Goal: Task Accomplishment & Management: Complete application form

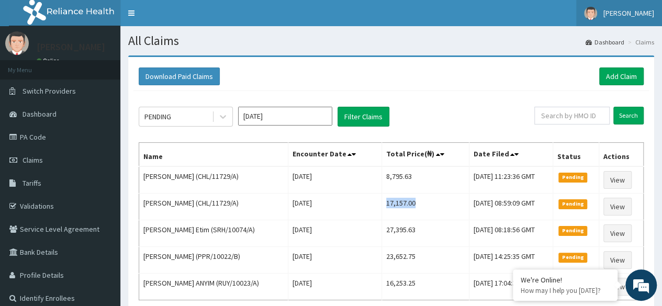
click at [637, 9] on span "[PERSON_NAME]" at bounding box center [629, 12] width 51 height 9
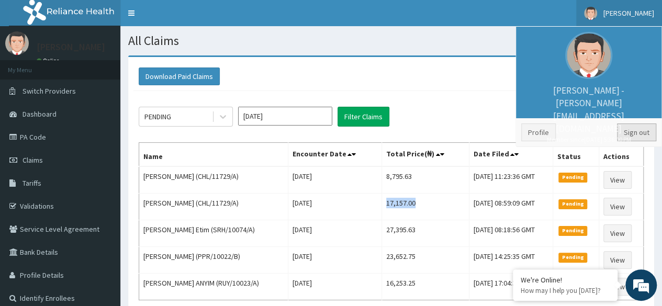
click at [639, 126] on link "Sign out" at bounding box center [636, 133] width 39 height 18
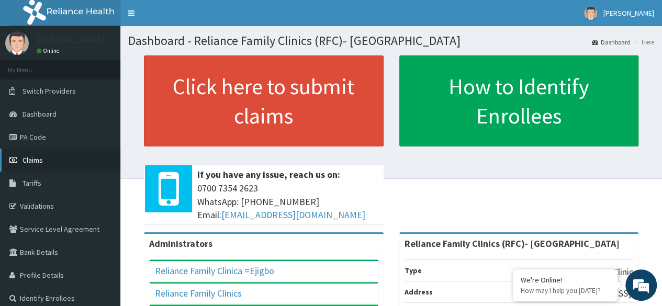
click at [58, 160] on link "Claims" at bounding box center [60, 160] width 120 height 23
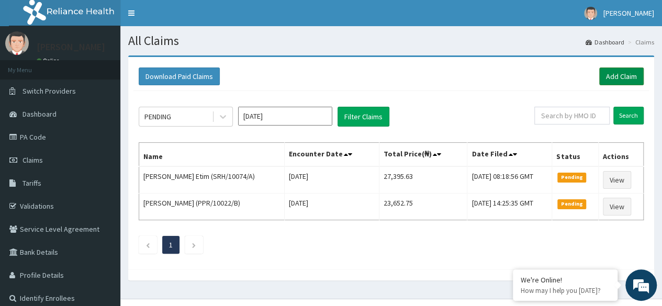
click at [620, 78] on link "Add Claim" at bounding box center [622, 77] width 45 height 18
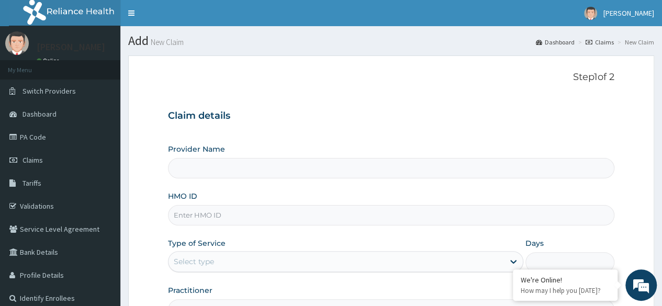
type input "Reliance Family Clinics (RFC)- Ejigbo"
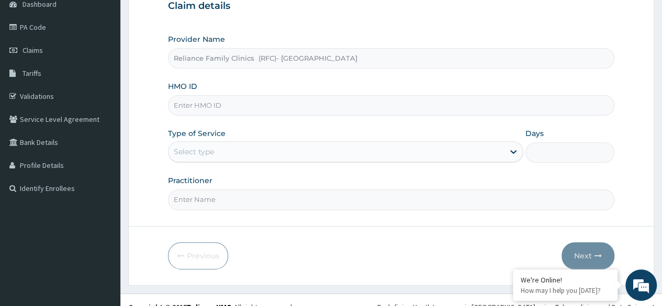
scroll to position [111, 0]
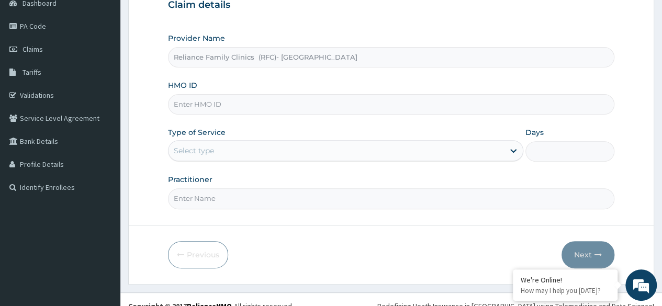
click at [345, 105] on input "HMO ID" at bounding box center [391, 104] width 447 height 20
paste input "BIU/10006/B"
type input "BIU/10006/B"
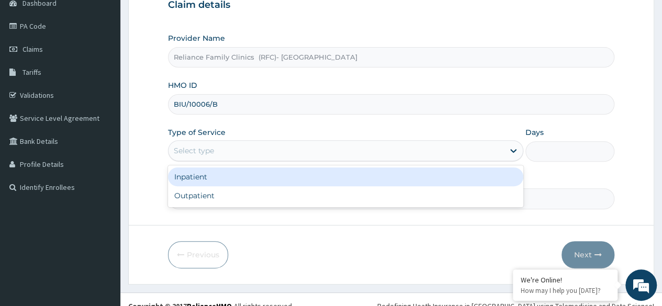
click at [347, 198] on div "Outpatient" at bounding box center [346, 195] width 356 height 19
type input "1"
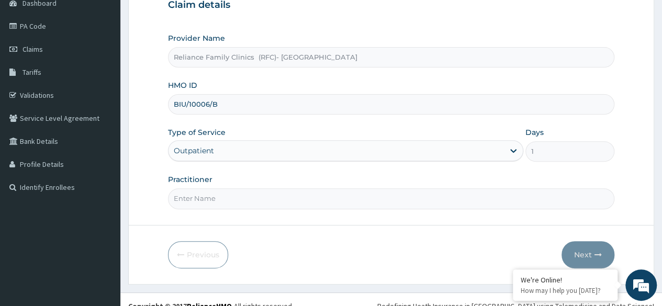
click at [387, 198] on input "Practitioner" at bounding box center [391, 199] width 447 height 20
type input "Locum"
click at [580, 253] on button "Next" at bounding box center [588, 254] width 53 height 27
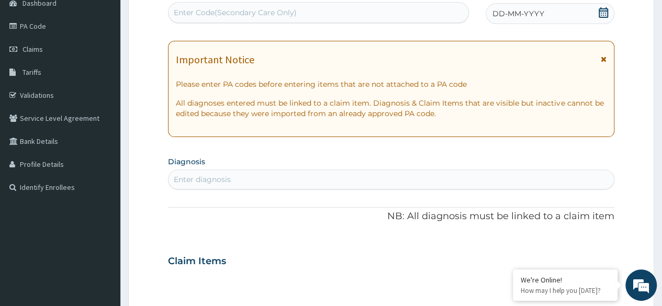
scroll to position [0, 0]
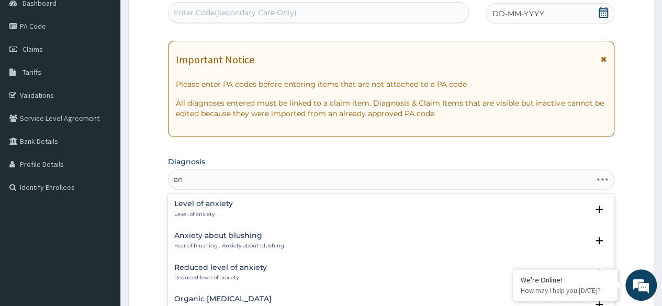
type input "a"
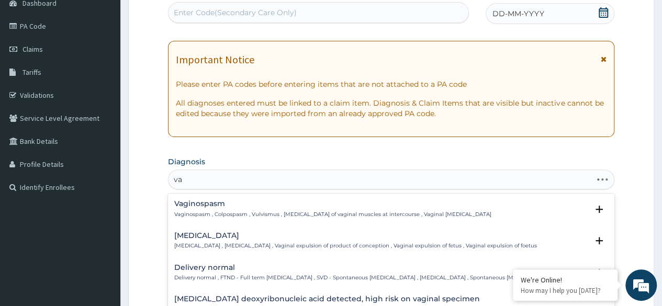
type input "v"
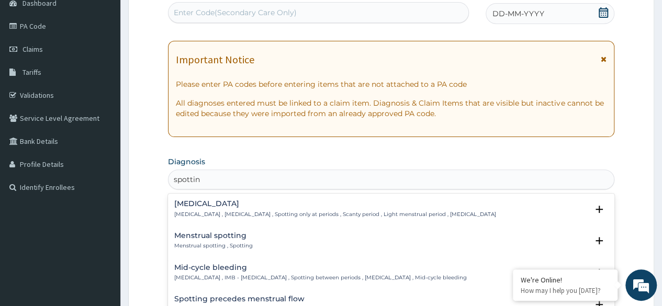
type input "spotting"
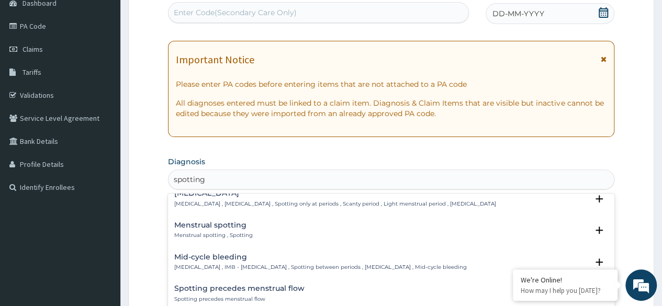
scroll to position [12, 0]
click at [243, 226] on h4 "Menstrual spotting" at bounding box center [213, 224] width 79 height 8
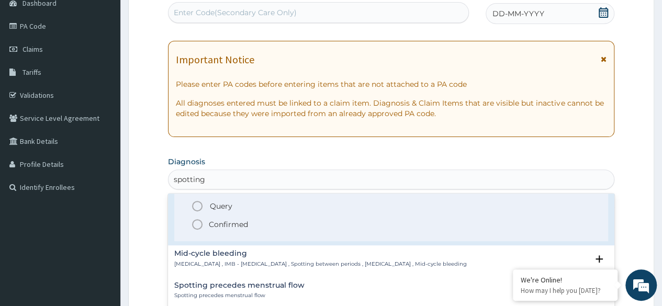
scroll to position [104, 0]
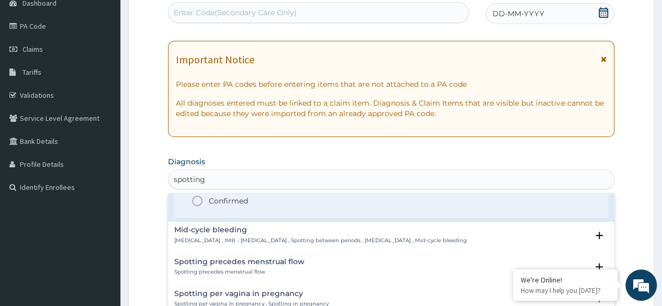
click at [283, 263] on h4 "Spotting precedes menstrual flow" at bounding box center [239, 262] width 130 height 8
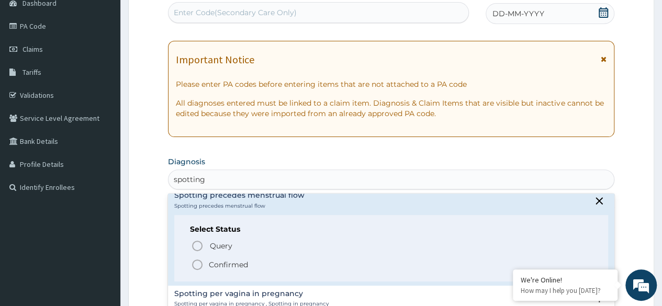
click at [223, 263] on p "Confirmed" at bounding box center [228, 265] width 39 height 10
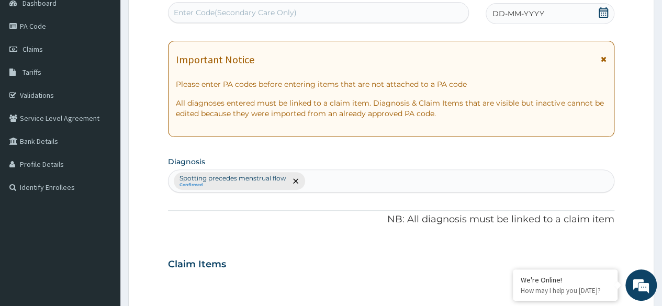
click at [597, 18] on div "DD-MM-YYYY" at bounding box center [550, 13] width 129 height 21
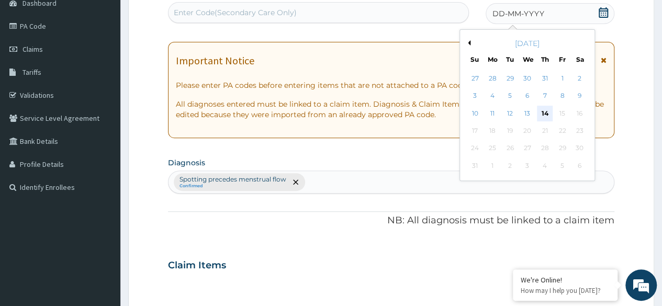
click at [543, 116] on div "14" at bounding box center [545, 114] width 16 height 16
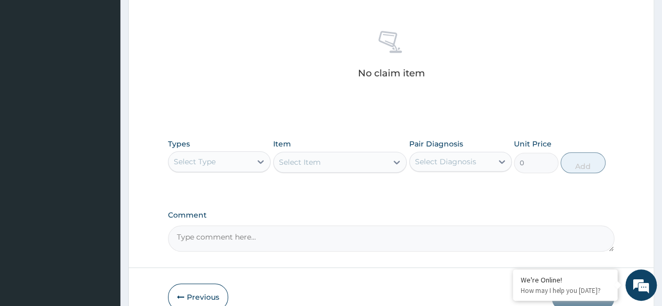
scroll to position [394, 0]
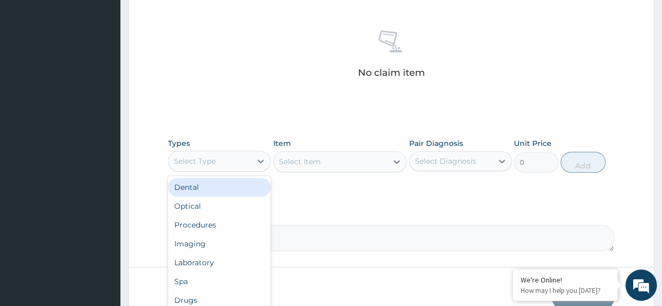
click at [240, 239] on div "Imaging" at bounding box center [219, 244] width 103 height 19
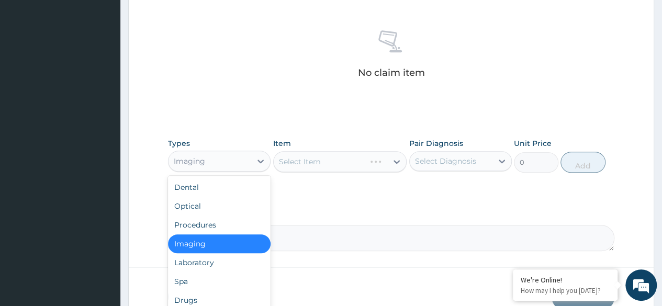
click at [218, 230] on div "Procedures" at bounding box center [219, 225] width 103 height 19
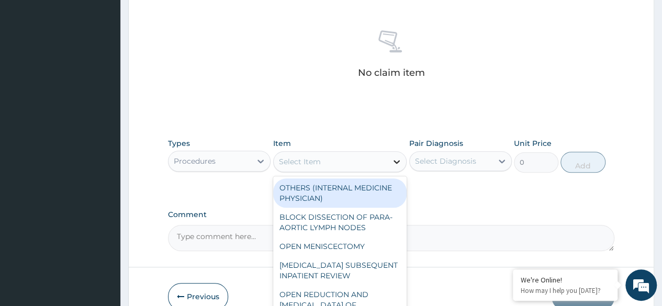
click at [393, 160] on icon at bounding box center [397, 162] width 10 height 10
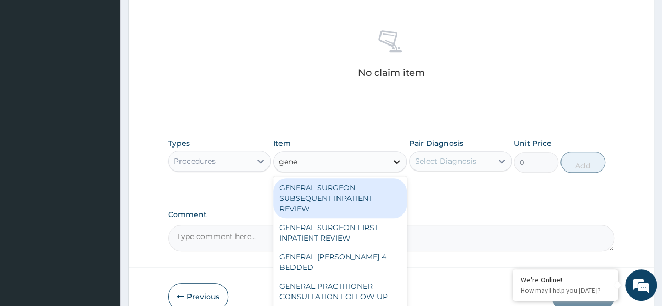
type input "gener"
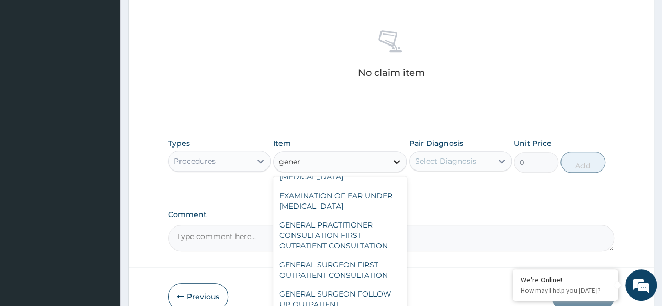
scroll to position [172, 0]
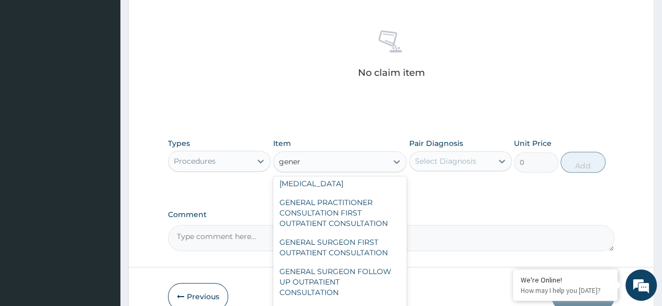
click at [371, 209] on div "GENERAL PRACTITIONER CONSULTATION FIRST OUTPATIENT CONSULTATION" at bounding box center [340, 213] width 134 height 40
type input "3370.125"
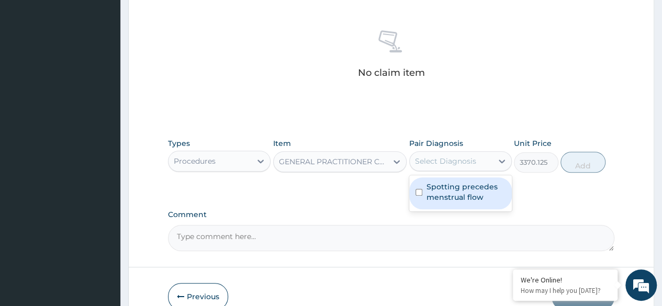
click at [473, 197] on label "Spotting precedes menstrual flow" at bounding box center [466, 192] width 79 height 21
checkbox input "true"
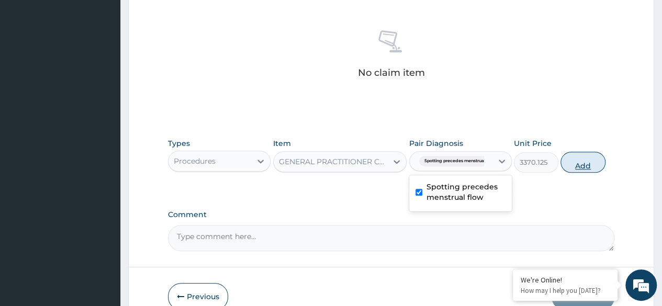
click at [590, 169] on button "Add" at bounding box center [583, 162] width 45 height 21
type input "0"
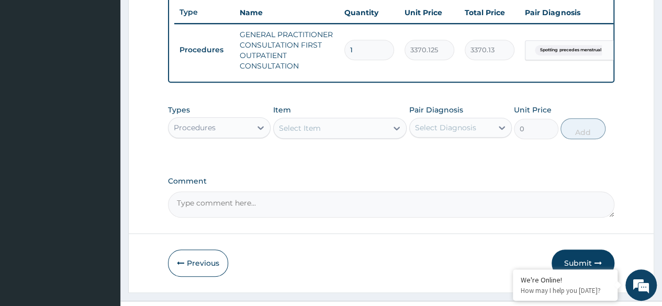
click at [241, 136] on div "Procedures" at bounding box center [210, 127] width 83 height 17
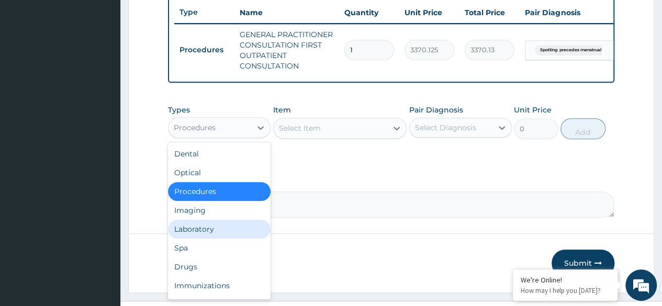
click at [240, 231] on div "Laboratory" at bounding box center [219, 229] width 103 height 19
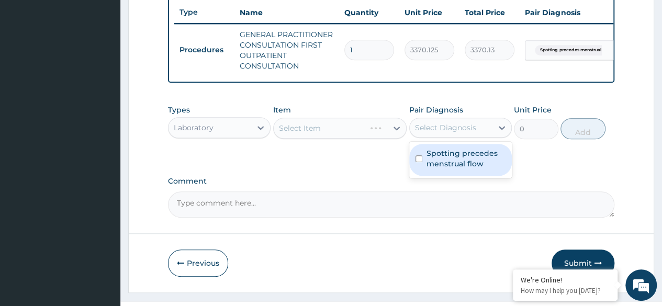
click at [458, 129] on div "Select Diagnosis" at bounding box center [445, 128] width 61 height 10
click at [463, 160] on label "Spotting precedes menstrual flow" at bounding box center [466, 158] width 79 height 21
checkbox input "true"
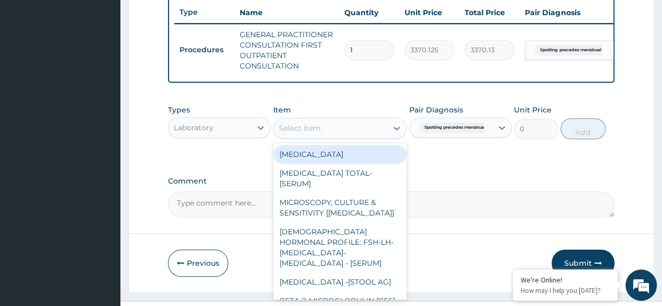
click at [355, 137] on div "Select Item" at bounding box center [331, 128] width 114 height 17
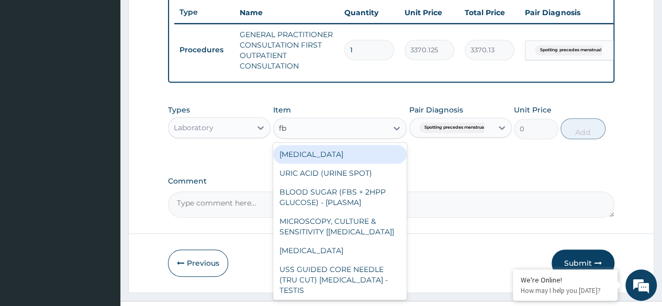
type input "fbc"
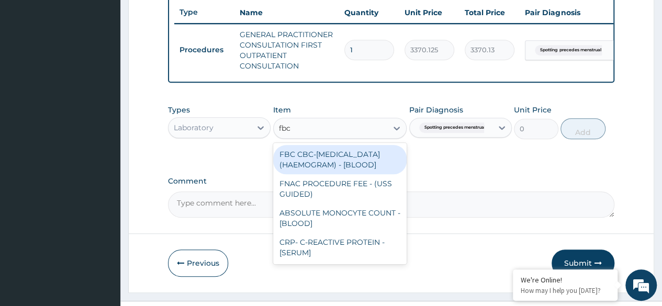
click at [357, 165] on div "FBC CBC-COMPLETE BLOOD COUNT (HAEMOGRAM) - [BLOOD]" at bounding box center [340, 159] width 134 height 29
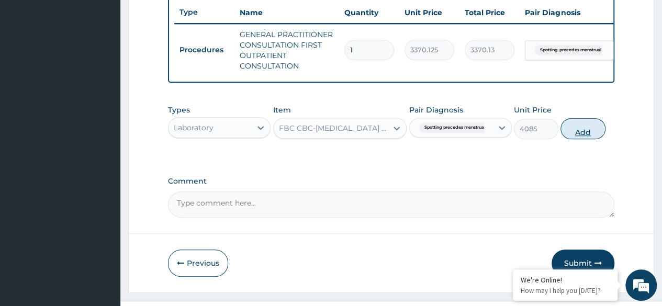
click at [579, 135] on button "Add" at bounding box center [583, 128] width 45 height 21
type input "0"
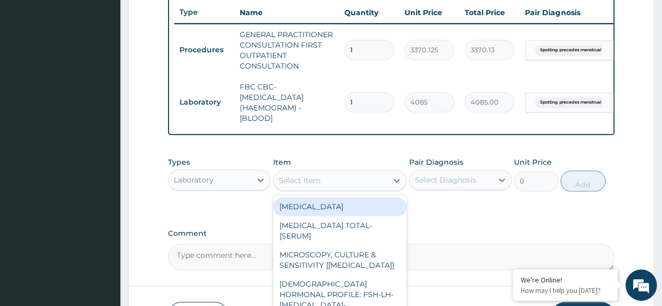
click at [345, 189] on div "Select Item" at bounding box center [331, 180] width 114 height 17
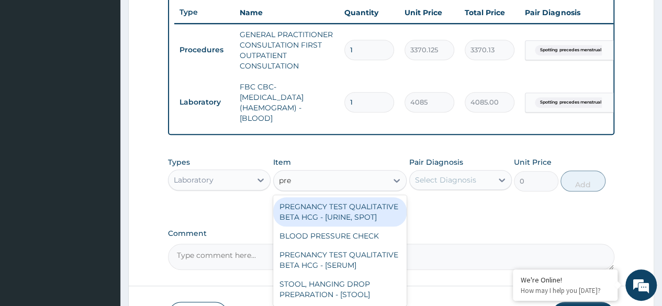
type input "preg"
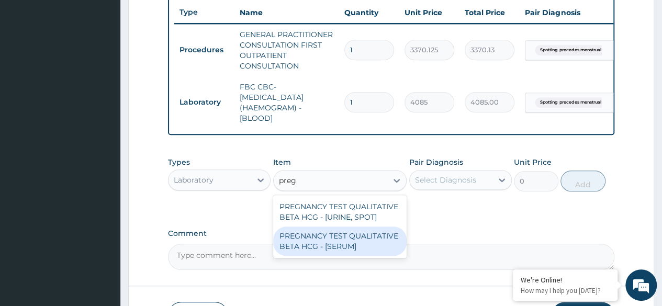
click at [366, 247] on div "PREGNANCY TEST QUALITATIVE BETA HCG - [SERUM]" at bounding box center [340, 241] width 134 height 29
type input "1225.5"
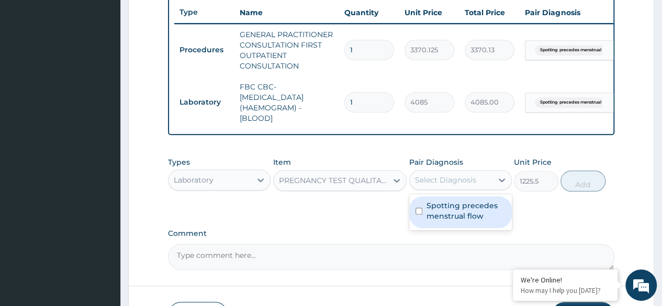
click at [462, 185] on div "Select Diagnosis" at bounding box center [445, 180] width 61 height 10
click at [467, 219] on label "Spotting precedes menstrual flow" at bounding box center [466, 211] width 79 height 21
checkbox input "true"
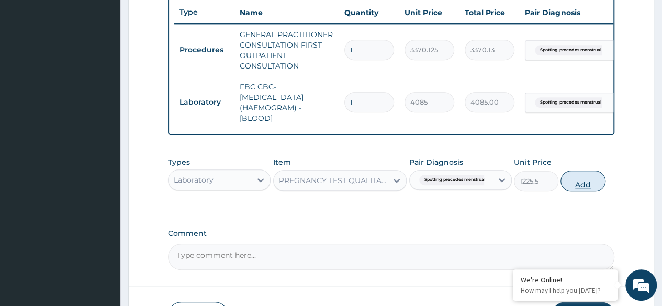
click at [580, 192] on button "Add" at bounding box center [583, 181] width 45 height 21
type input "0"
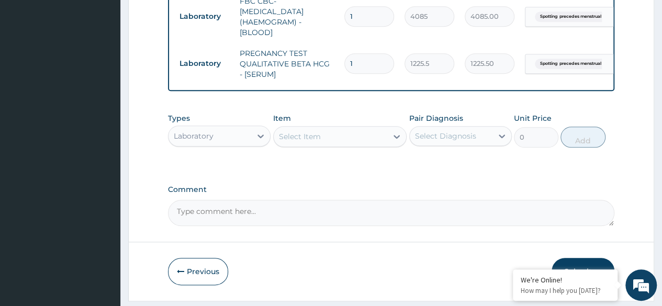
scroll to position [515, 0]
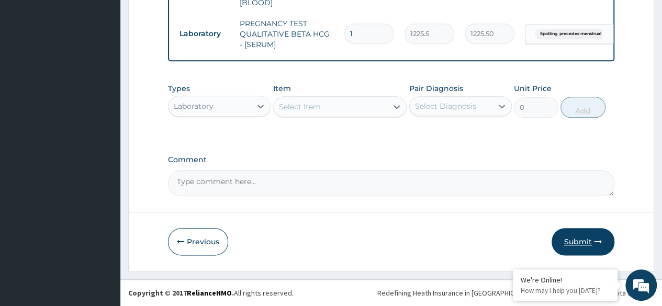
click at [582, 246] on button "Submit" at bounding box center [583, 241] width 63 height 27
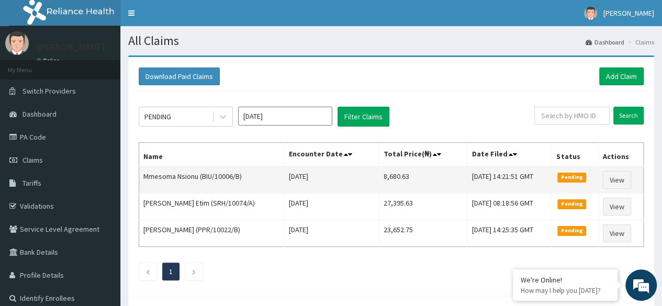
click at [380, 176] on td "8,680.63" at bounding box center [424, 180] width 88 height 27
drag, startPoint x: 369, startPoint y: 174, endPoint x: 396, endPoint y: 173, distance: 27.8
click at [396, 173] on td "8,680.63" at bounding box center [424, 180] width 88 height 27
copy td "8,680.63"
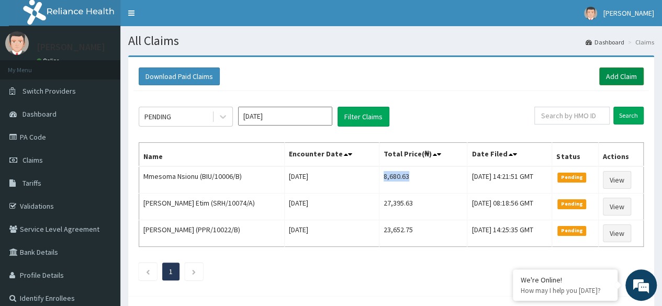
click at [627, 75] on link "Add Claim" at bounding box center [622, 77] width 45 height 18
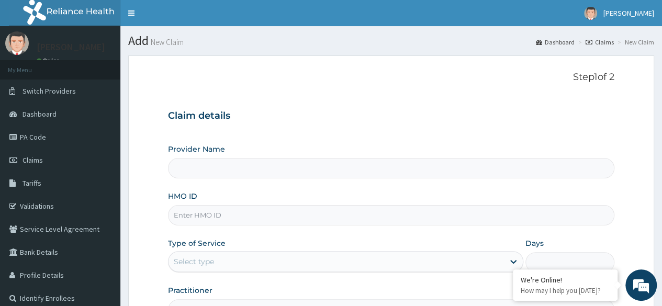
type input "Reliance Family Clinics (RFC)- [GEOGRAPHIC_DATA]"
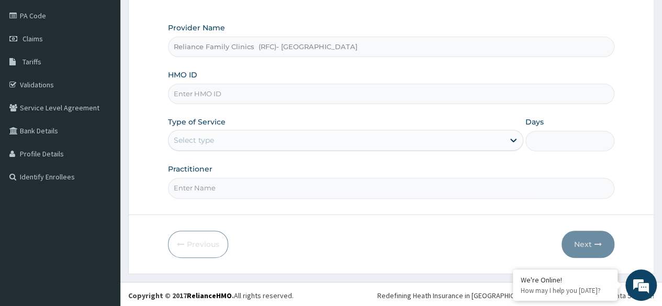
click at [282, 98] on input "HMO ID" at bounding box center [391, 94] width 447 height 20
paste input "TGA/10014/A"
type input "TGA/10014/A"
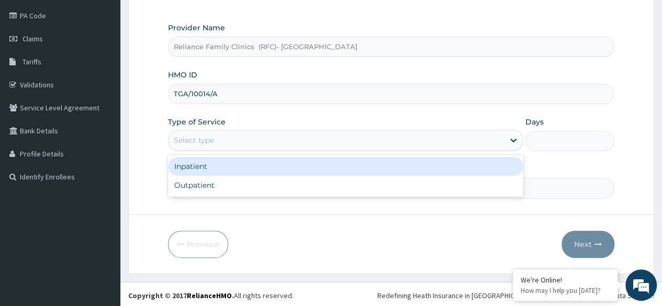
click at [296, 149] on div "Select type" at bounding box center [346, 140] width 356 height 21
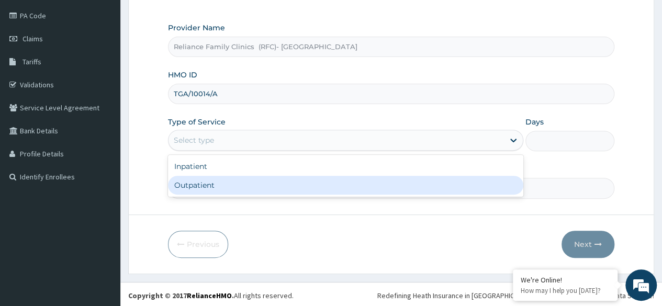
click at [301, 183] on div "Outpatient" at bounding box center [346, 185] width 356 height 19
type input "1"
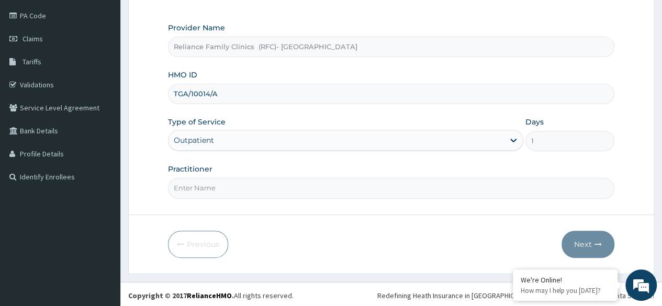
click at [301, 183] on input "Practitioner" at bounding box center [391, 188] width 447 height 20
type input "Locum"
click at [591, 245] on button "Next" at bounding box center [588, 244] width 53 height 27
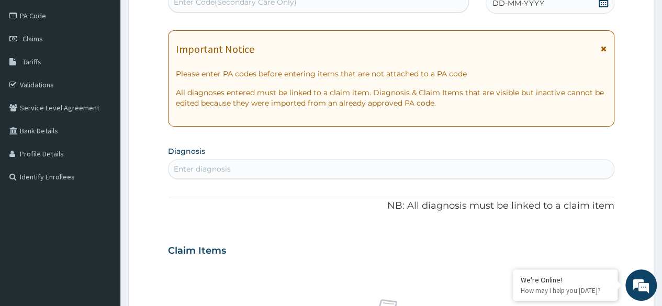
click at [460, 173] on div "Enter diagnosis" at bounding box center [392, 169] width 446 height 17
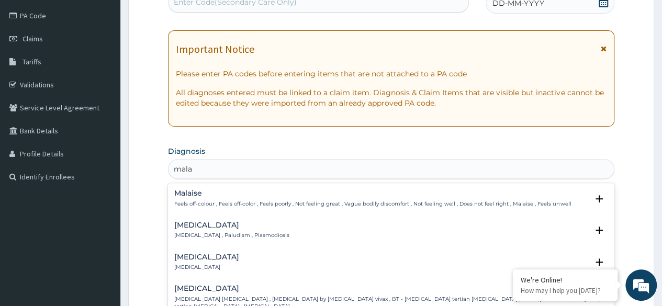
type input "malar"
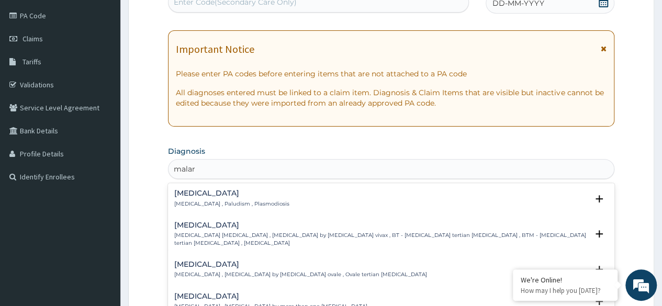
click at [290, 207] on div "Malaria Malaria , Paludism , Plasmodiosis" at bounding box center [391, 199] width 434 height 18
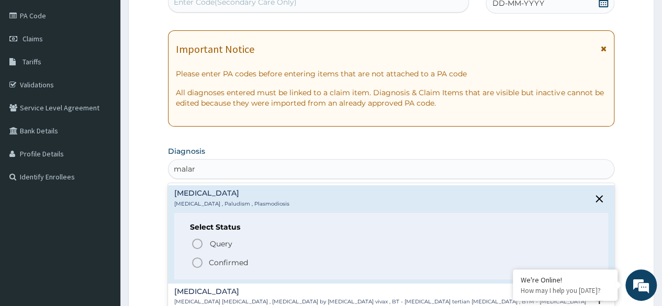
click at [253, 263] on span "Confirmed" at bounding box center [392, 263] width 402 height 13
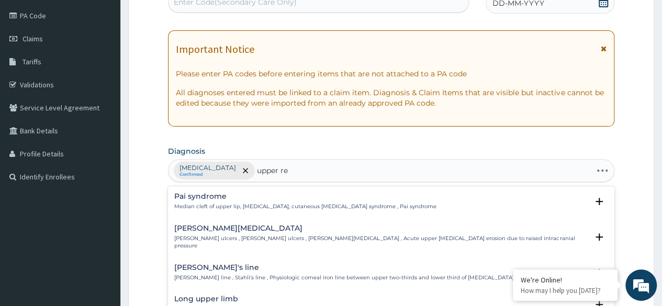
type input "upper res"
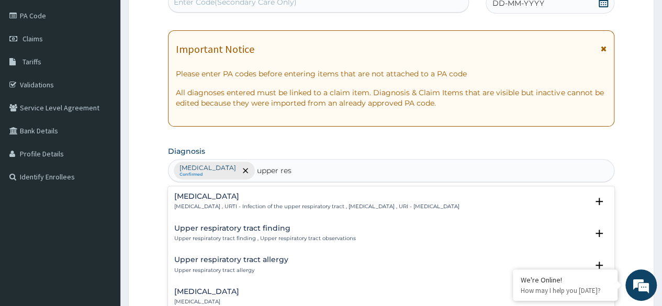
click at [335, 207] on p "Upper respiratory infection , URTI - Infection of the upper respiratory tract ,…" at bounding box center [316, 206] width 285 height 7
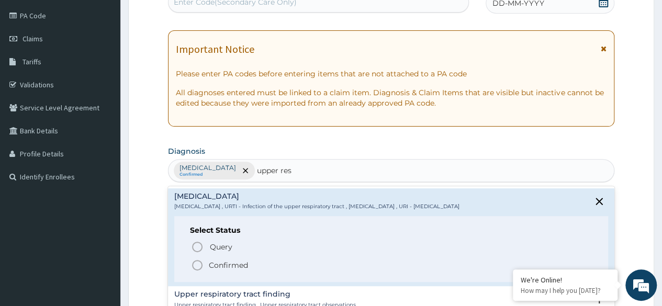
click at [267, 265] on span "Confirmed" at bounding box center [392, 265] width 402 height 13
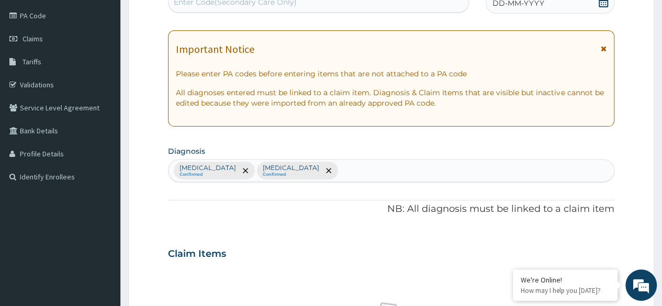
click at [604, 6] on icon at bounding box center [603, 2] width 9 height 10
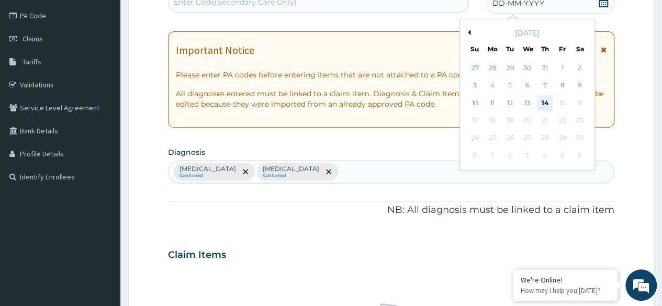
click at [548, 101] on div "14" at bounding box center [545, 103] width 16 height 16
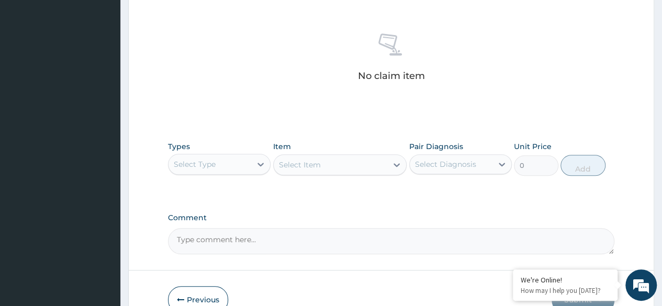
scroll to position [447, 0]
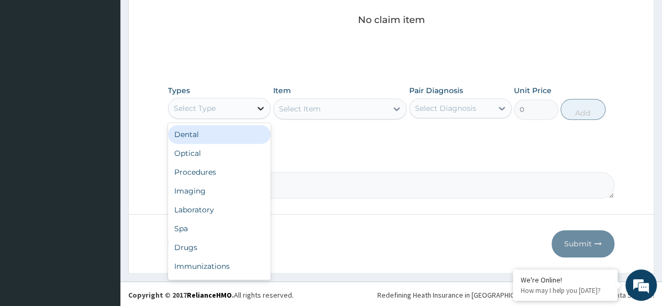
click at [255, 110] on div at bounding box center [260, 108] width 19 height 19
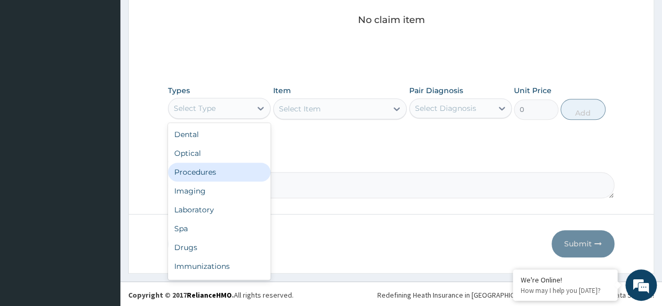
click at [247, 170] on div "Procedures" at bounding box center [219, 172] width 103 height 19
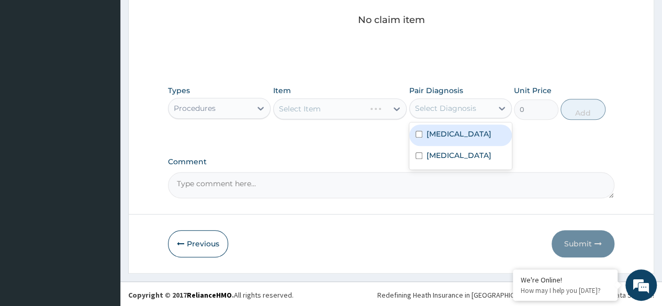
click at [442, 111] on div "Select Diagnosis" at bounding box center [445, 108] width 61 height 10
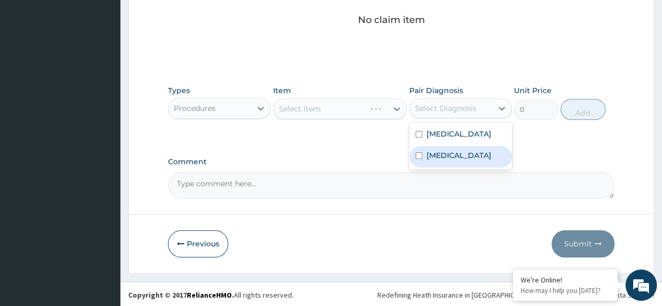
drag, startPoint x: 451, startPoint y: 131, endPoint x: 463, endPoint y: 154, distance: 26.2
click at [463, 154] on div "Malaria Upper respiratory infection" at bounding box center [461, 146] width 103 height 47
click at [463, 154] on label "Upper respiratory infection" at bounding box center [459, 155] width 65 height 10
checkbox input "true"
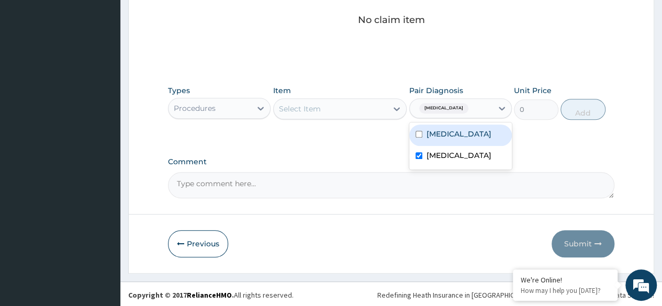
click at [457, 128] on div "Malaria" at bounding box center [461, 135] width 103 height 21
checkbox input "true"
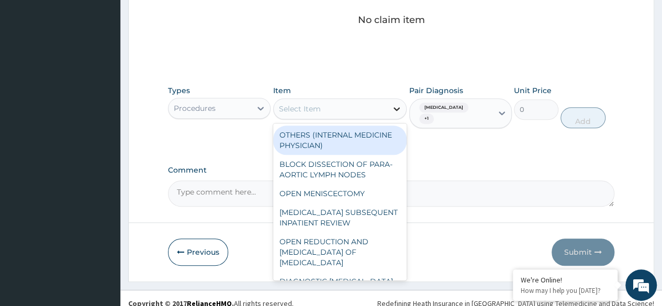
click at [388, 106] on div at bounding box center [397, 108] width 19 height 19
type input "g"
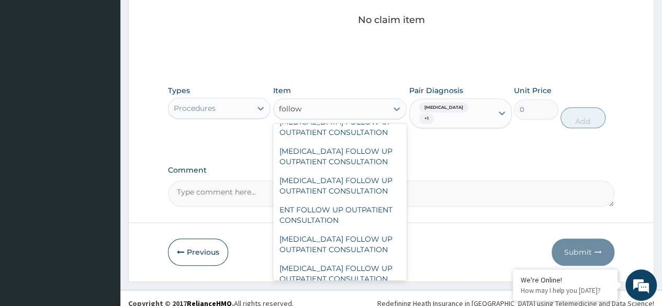
scroll to position [0, 0]
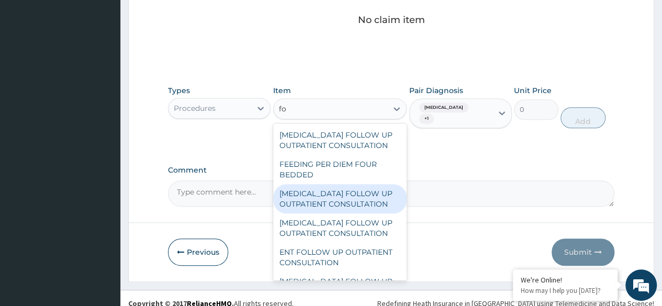
type input "f"
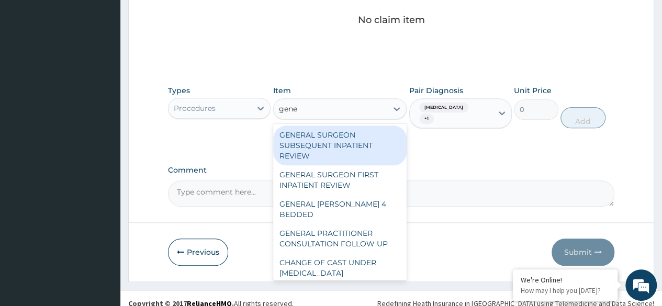
type input "gener"
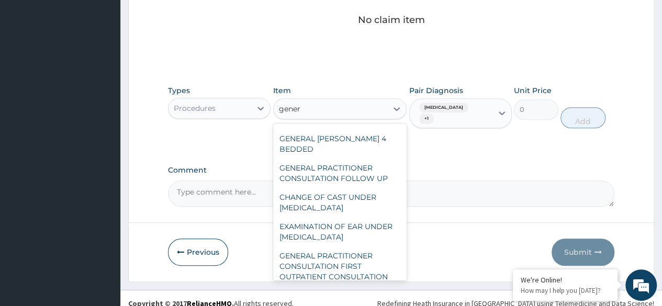
scroll to position [64, 0]
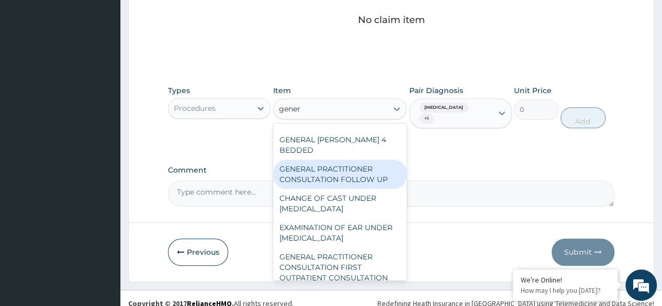
click at [356, 164] on div "GENERAL PRACTITIONER CONSULTATION FOLLOW UP" at bounding box center [340, 174] width 134 height 29
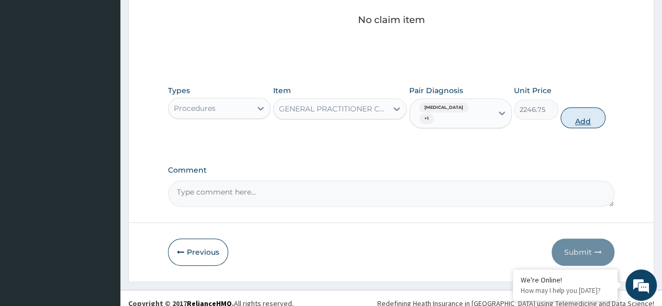
click at [593, 118] on button "Add" at bounding box center [583, 117] width 45 height 21
type input "0"
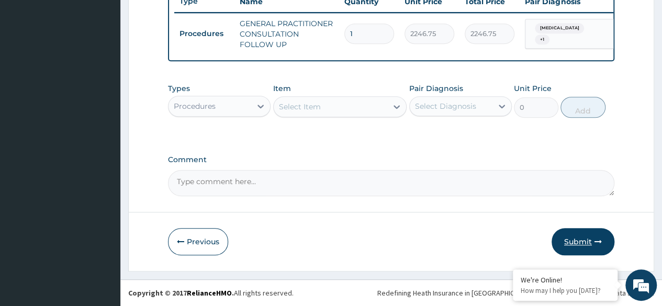
click at [593, 239] on button "Submit" at bounding box center [583, 241] width 63 height 27
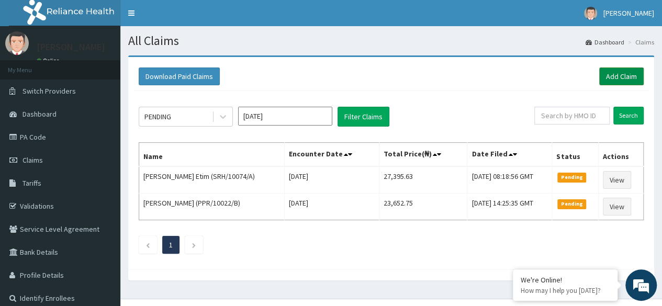
click at [619, 81] on link "Add Claim" at bounding box center [622, 77] width 45 height 18
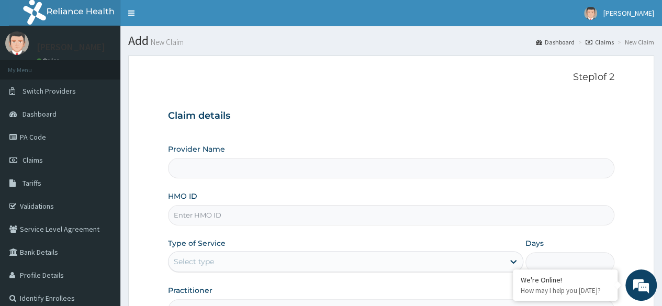
type input "Reliance Family Clinics (RFC)- [GEOGRAPHIC_DATA]"
click at [343, 212] on input "HMO ID" at bounding box center [391, 215] width 447 height 20
paste input "TYL/10006/B"
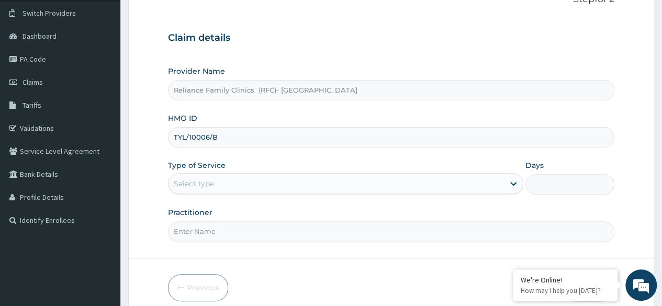
scroll to position [79, 0]
type input "TYL/10006/B"
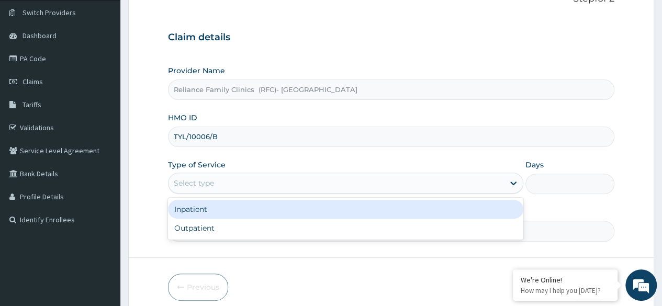
click at [324, 183] on div "Select type" at bounding box center [337, 183] width 336 height 17
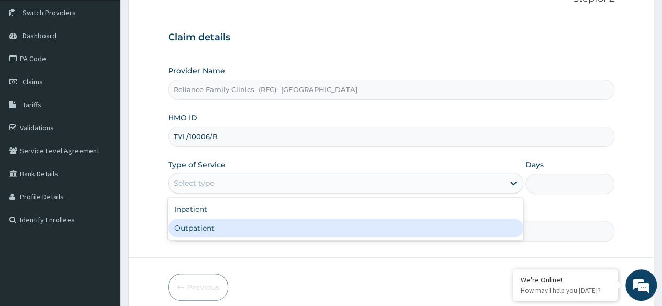
click at [328, 226] on div "Outpatient" at bounding box center [346, 228] width 356 height 19
type input "1"
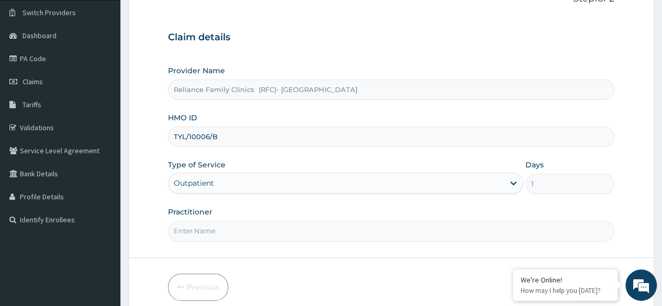
click at [438, 229] on input "Practitioner" at bounding box center [391, 231] width 447 height 20
type input "Locum"
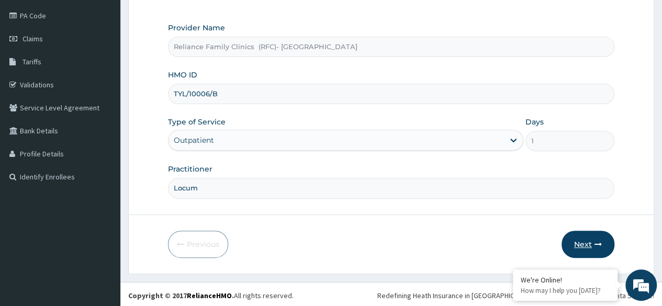
click at [585, 240] on button "Next" at bounding box center [588, 244] width 53 height 27
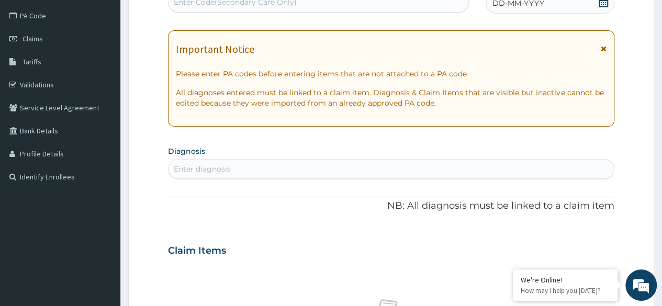
click at [606, 2] on icon at bounding box center [604, 2] width 10 height 10
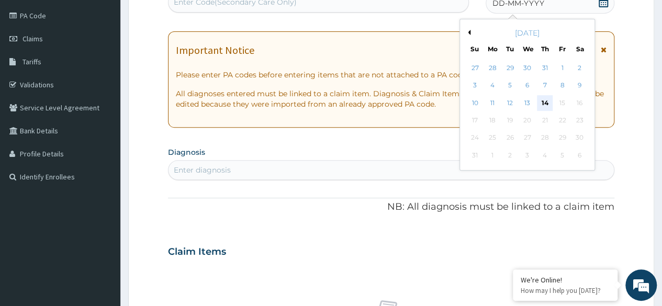
click at [547, 102] on div "14" at bounding box center [545, 103] width 16 height 16
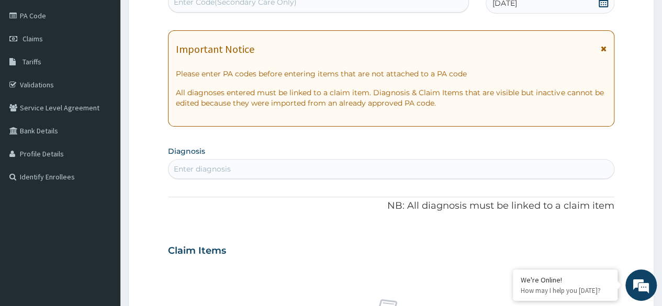
click at [429, 169] on div "Enter diagnosis" at bounding box center [392, 169] width 446 height 17
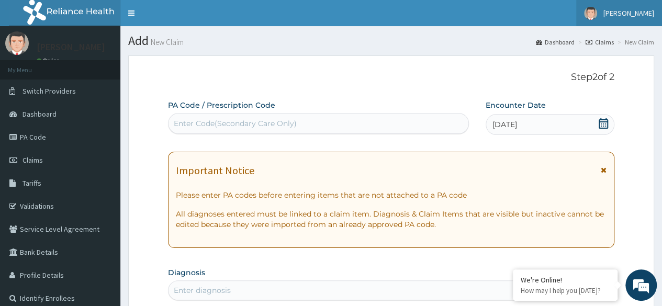
click at [644, 10] on span "[PERSON_NAME]" at bounding box center [629, 12] width 51 height 9
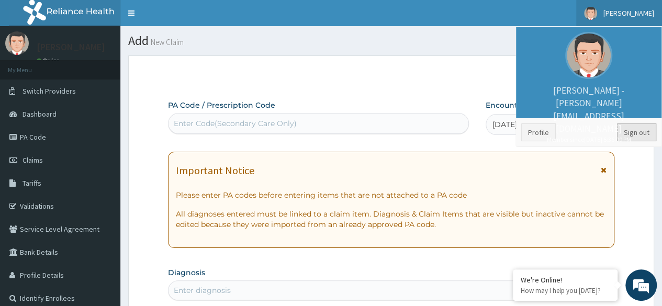
click at [641, 128] on link "Sign out" at bounding box center [636, 133] width 39 height 18
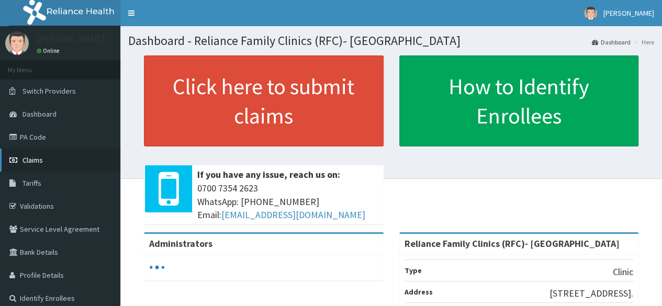
click at [59, 163] on link "Claims" at bounding box center [60, 160] width 120 height 23
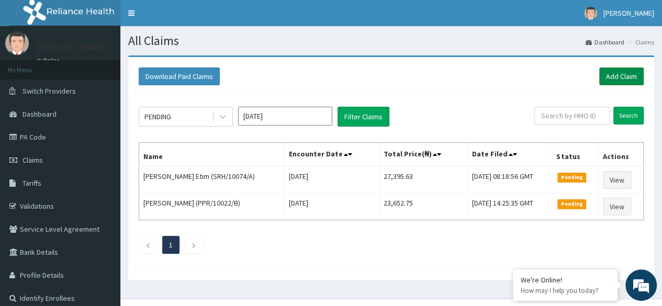
click at [630, 77] on link "Add Claim" at bounding box center [622, 77] width 45 height 18
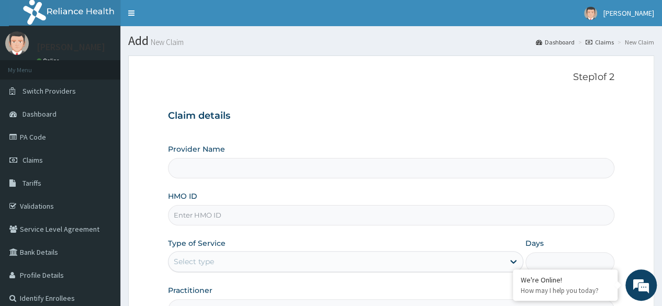
type input "Reliance Family Clinics (RFC)- [GEOGRAPHIC_DATA]"
click at [438, 216] on input "HMO ID" at bounding box center [391, 215] width 447 height 20
paste input "TYL/10006/B"
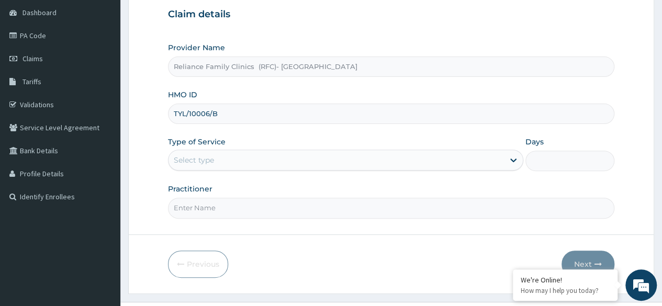
scroll to position [109, 0]
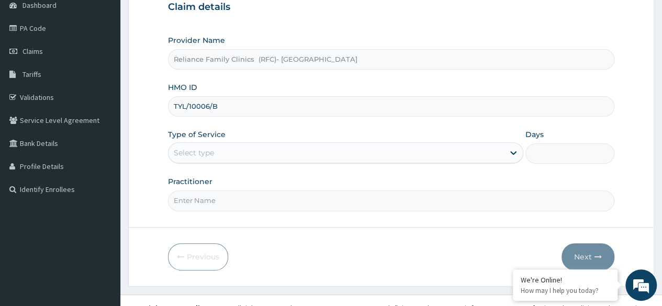
type input "TYL/10006/B"
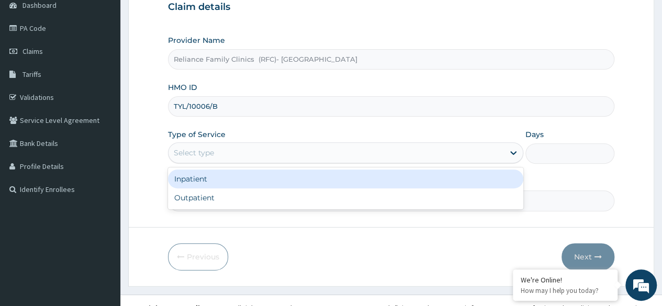
click at [442, 152] on div "Select type" at bounding box center [337, 153] width 336 height 17
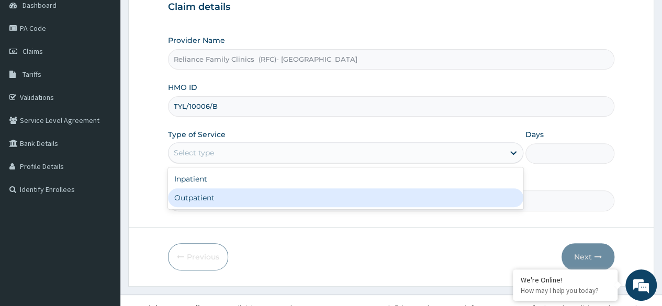
click at [437, 196] on div "Outpatient" at bounding box center [346, 198] width 356 height 19
type input "1"
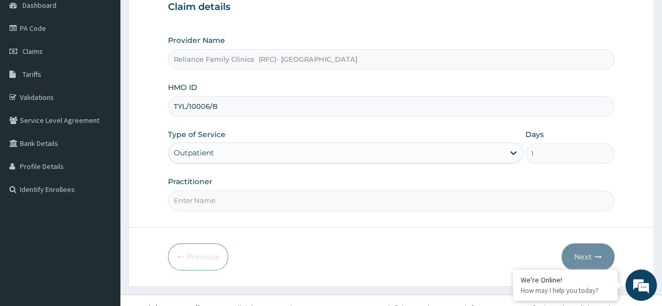
scroll to position [0, 0]
click at [437, 196] on input "Practitioner" at bounding box center [391, 201] width 447 height 20
type input "Locum"
click at [593, 253] on button "Next" at bounding box center [588, 257] width 53 height 27
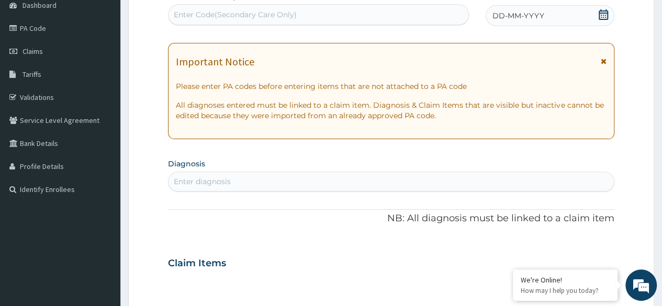
click at [602, 13] on icon at bounding box center [603, 14] width 9 height 10
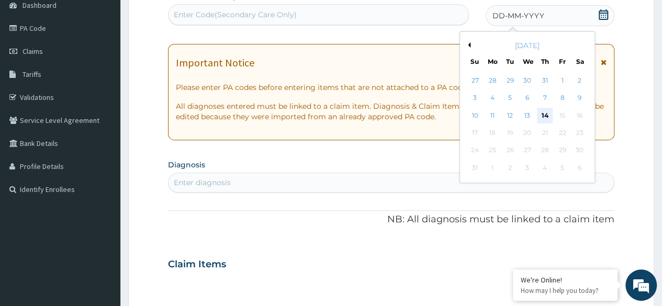
click at [546, 114] on div "14" at bounding box center [545, 116] width 16 height 16
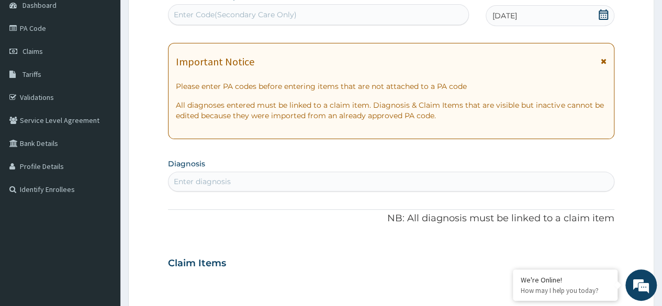
click at [363, 181] on div "Enter diagnosis" at bounding box center [392, 181] width 446 height 17
type input "peptic ul"
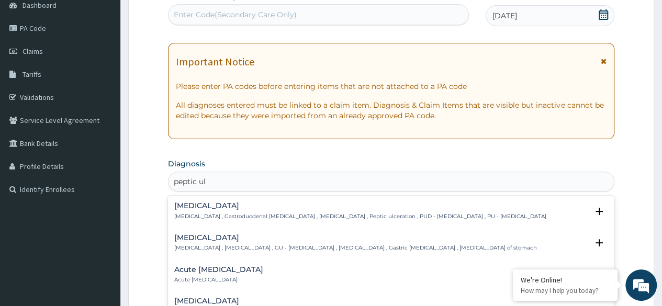
click at [333, 201] on div "[MEDICAL_DATA] [MEDICAL_DATA] , Gastroduodenal [MEDICAL_DATA] , [MEDICAL_DATA] …" at bounding box center [391, 214] width 447 height 32
drag, startPoint x: 326, startPoint y: 210, endPoint x: 289, endPoint y: 215, distance: 37.5
click at [289, 215] on div "[MEDICAL_DATA] [MEDICAL_DATA] , Gastroduodenal [MEDICAL_DATA] , [MEDICAL_DATA] …" at bounding box center [360, 211] width 372 height 18
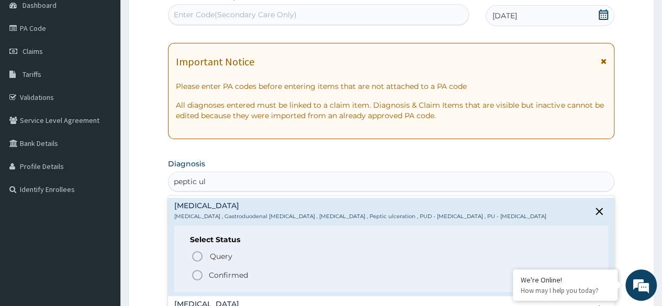
click at [289, 215] on p "[MEDICAL_DATA] , Gastroduodenal [MEDICAL_DATA] , [MEDICAL_DATA] , Peptic ulcera…" at bounding box center [360, 216] width 372 height 7
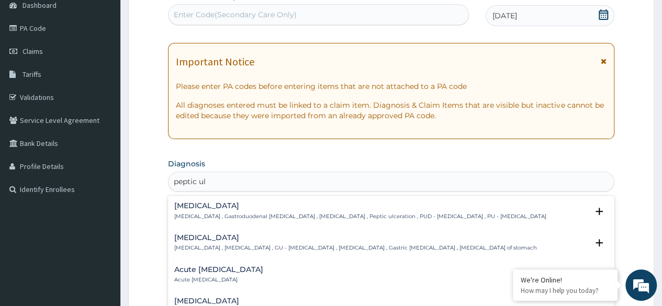
click at [289, 215] on p "[MEDICAL_DATA] , Gastroduodenal [MEDICAL_DATA] , [MEDICAL_DATA] , Peptic ulcera…" at bounding box center [360, 216] width 372 height 7
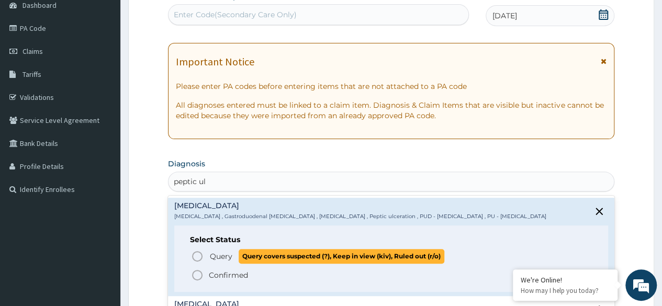
click at [195, 255] on icon "status option query" at bounding box center [197, 256] width 13 height 13
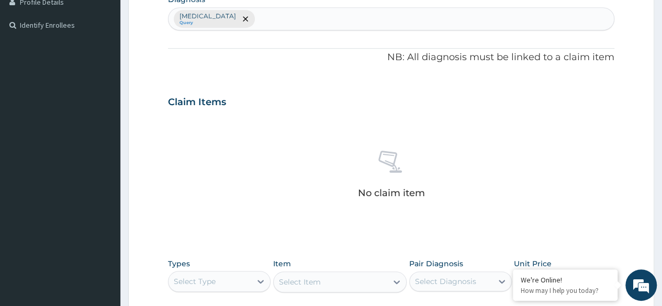
scroll to position [447, 0]
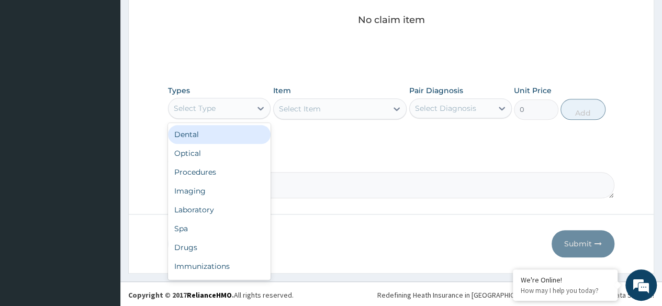
click at [247, 109] on div "Select Type" at bounding box center [210, 108] width 83 height 17
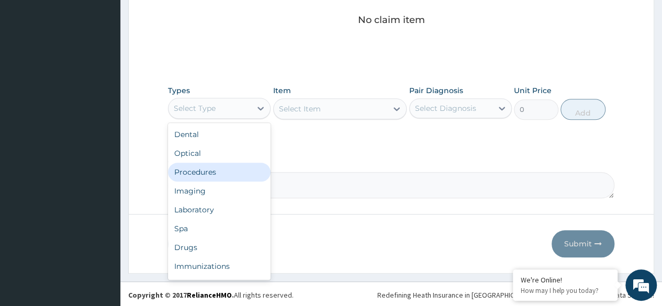
click at [245, 167] on div "Procedures" at bounding box center [219, 172] width 103 height 19
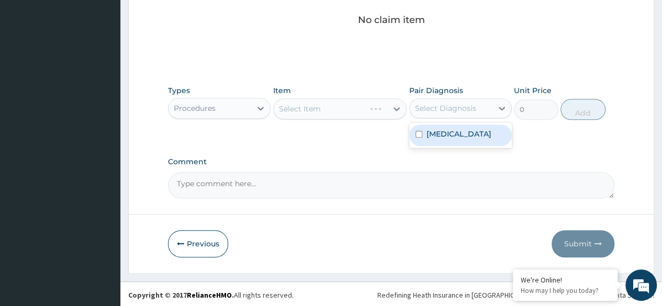
click at [475, 110] on div "Select Diagnosis" at bounding box center [451, 108] width 83 height 17
click at [467, 134] on label "[MEDICAL_DATA]" at bounding box center [459, 134] width 65 height 10
checkbox input "true"
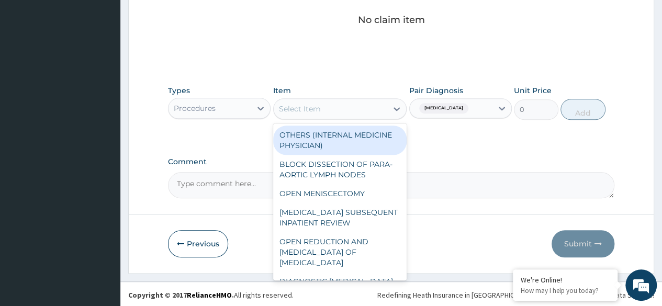
click at [378, 113] on div "Select Item" at bounding box center [331, 109] width 114 height 17
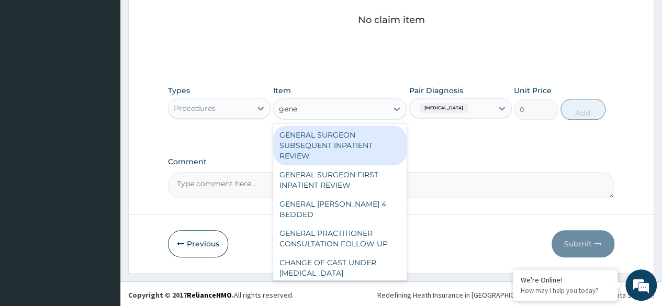
type input "gener"
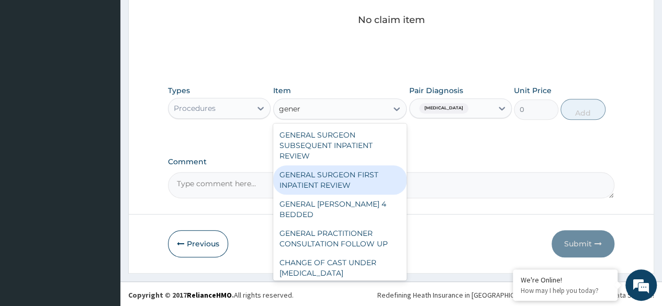
scroll to position [172, 0]
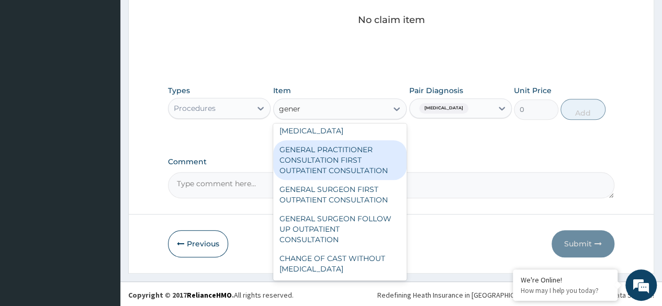
click at [366, 160] on div "GENERAL PRACTITIONER CONSULTATION FIRST OUTPATIENT CONSULTATION" at bounding box center [340, 160] width 134 height 40
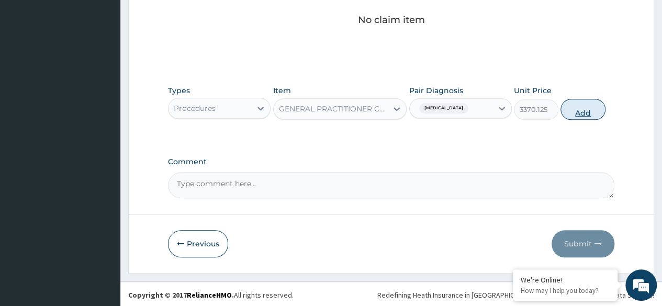
click at [579, 109] on button "Add" at bounding box center [583, 109] width 45 height 21
type input "0"
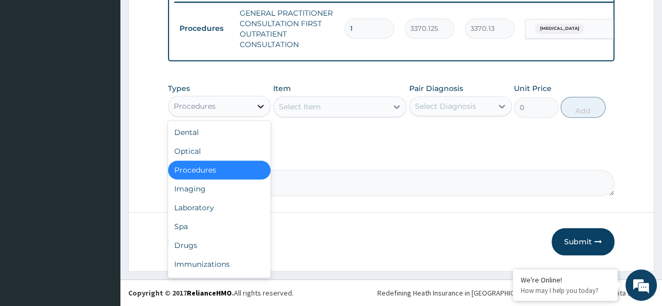
click at [253, 110] on div at bounding box center [260, 106] width 19 height 19
click at [238, 211] on div "Laboratory" at bounding box center [219, 207] width 103 height 19
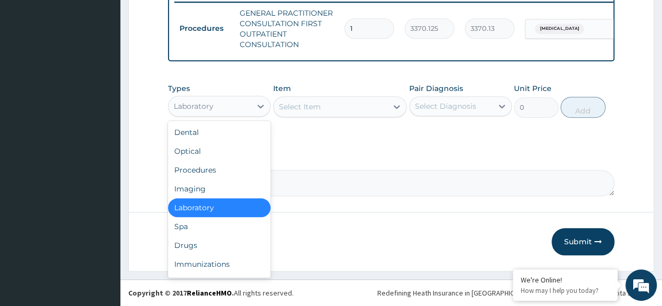
click at [245, 106] on div "Laboratory" at bounding box center [210, 106] width 83 height 17
click at [239, 248] on div "Drugs" at bounding box center [219, 245] width 103 height 19
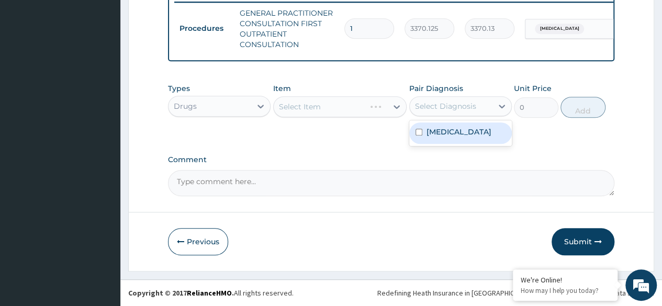
click at [451, 101] on div "Select Diagnosis" at bounding box center [451, 106] width 83 height 17
click at [463, 131] on label "[MEDICAL_DATA]" at bounding box center [459, 132] width 65 height 10
checkbox input "true"
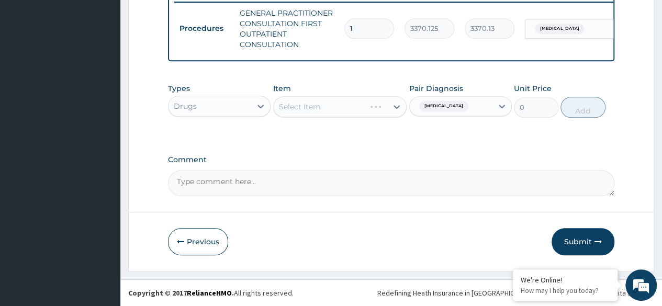
click at [383, 109] on div "Select Item" at bounding box center [340, 106] width 134 height 21
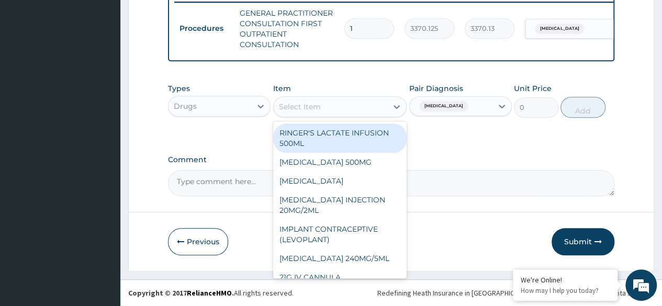
click at [383, 109] on div "Select Item" at bounding box center [331, 106] width 114 height 17
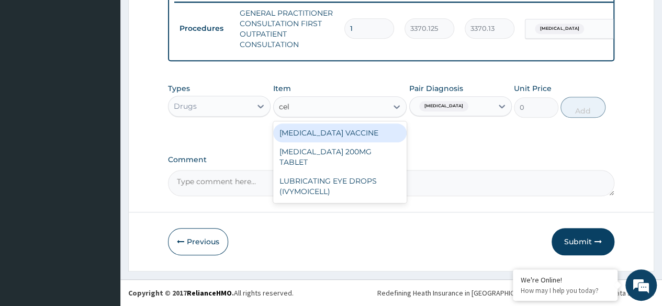
type input "cele"
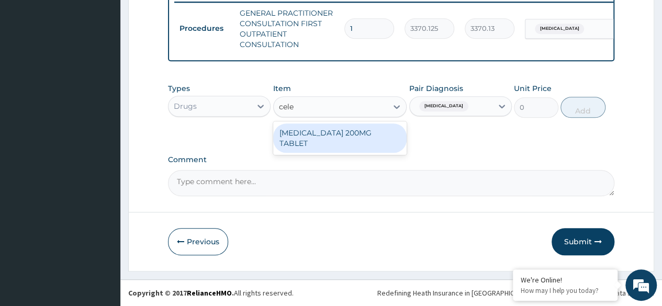
click at [375, 129] on div "[MEDICAL_DATA] 200MG TABLET" at bounding box center [340, 138] width 134 height 29
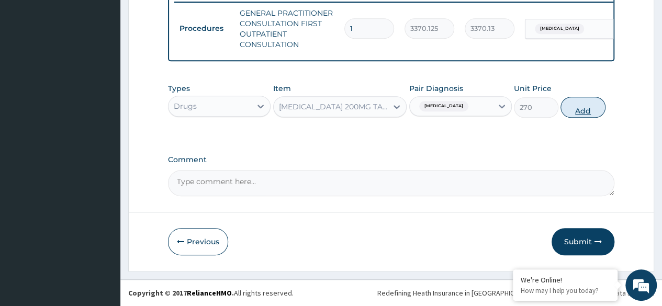
click at [589, 106] on button "Add" at bounding box center [583, 107] width 45 height 21
type input "0"
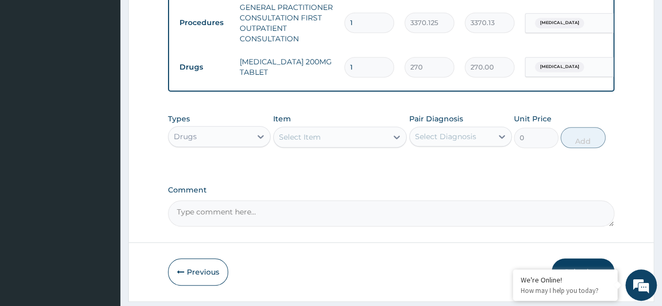
type input "14"
type input "3780.00"
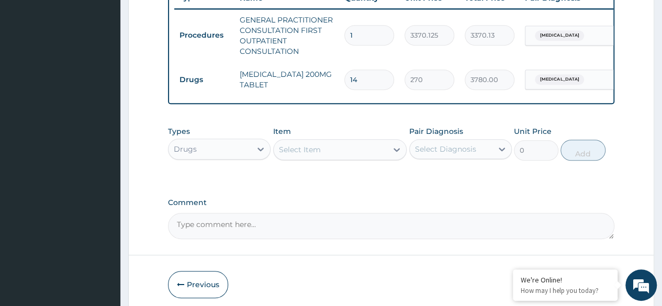
scroll to position [458, 0]
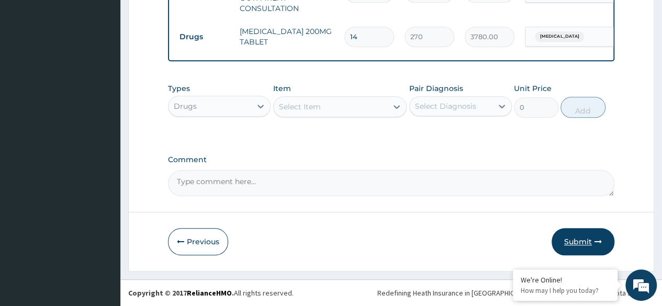
type input "14"
click at [580, 240] on button "Submit" at bounding box center [583, 241] width 63 height 27
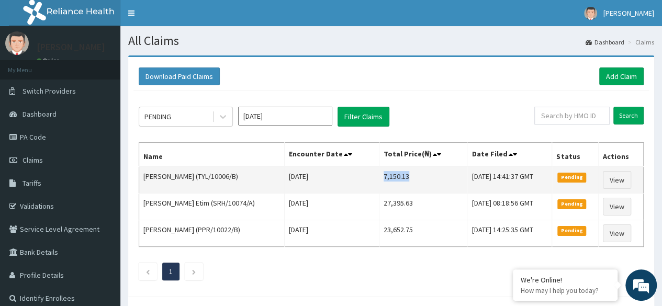
drag, startPoint x: 369, startPoint y: 175, endPoint x: 407, endPoint y: 179, distance: 38.9
click at [407, 179] on td "7,150.13" at bounding box center [424, 180] width 88 height 27
copy td "7,150.13"
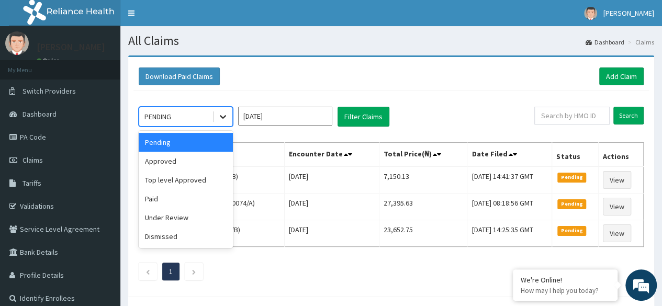
click at [223, 115] on icon at bounding box center [223, 117] width 10 height 10
click at [217, 163] on div "Approved" at bounding box center [186, 161] width 94 height 19
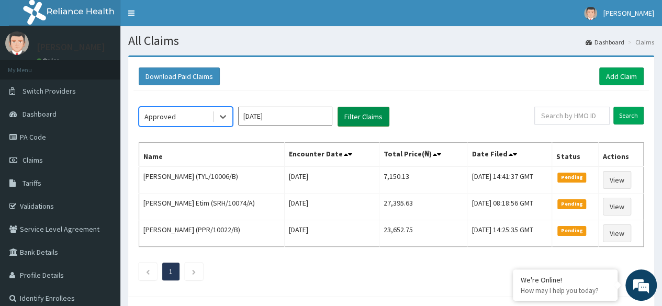
click at [366, 120] on button "Filter Claims" at bounding box center [364, 117] width 52 height 20
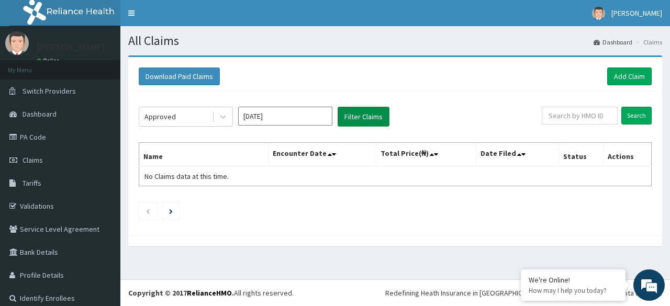
click at [366, 120] on button "Filter Claims" at bounding box center [364, 117] width 52 height 20
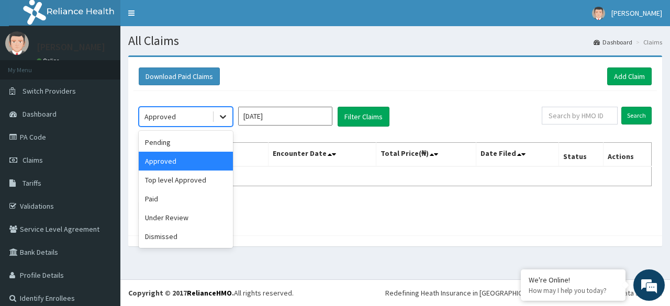
click at [220, 118] on icon at bounding box center [223, 117] width 10 height 10
click at [207, 178] on div "Top level Approved" at bounding box center [186, 180] width 94 height 19
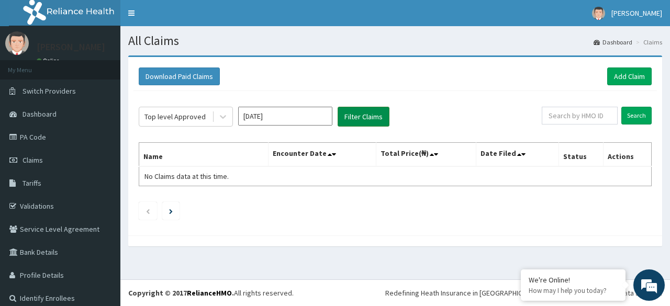
click at [369, 116] on button "Filter Claims" at bounding box center [364, 117] width 52 height 20
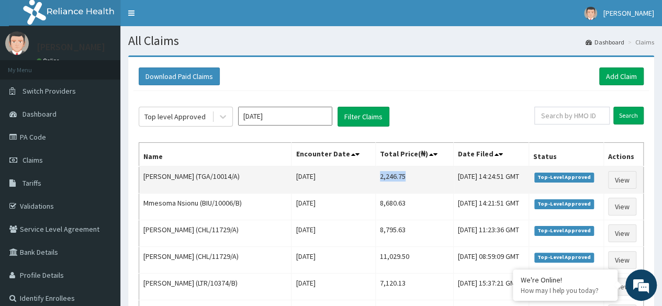
drag, startPoint x: 367, startPoint y: 174, endPoint x: 394, endPoint y: 173, distance: 27.3
click at [394, 173] on td "2,246.75" at bounding box center [415, 180] width 78 height 27
copy td "2,246.75"
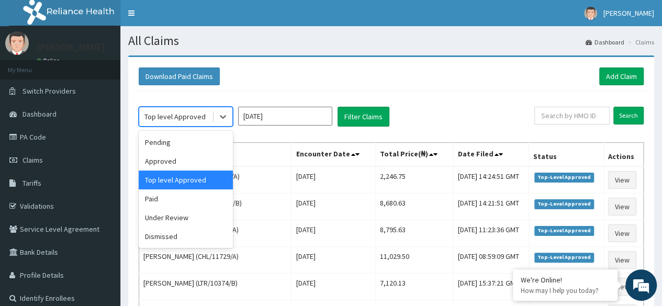
click at [213, 148] on div "Pending" at bounding box center [186, 142] width 94 height 19
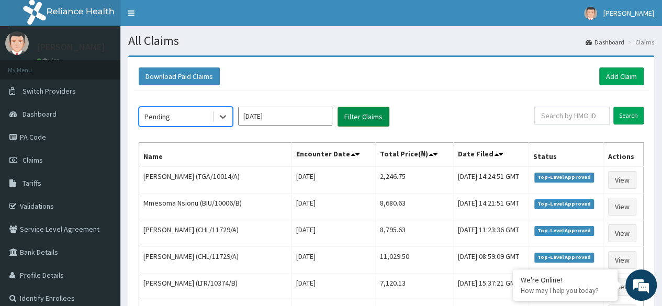
click at [369, 116] on button "Filter Claims" at bounding box center [364, 117] width 52 height 20
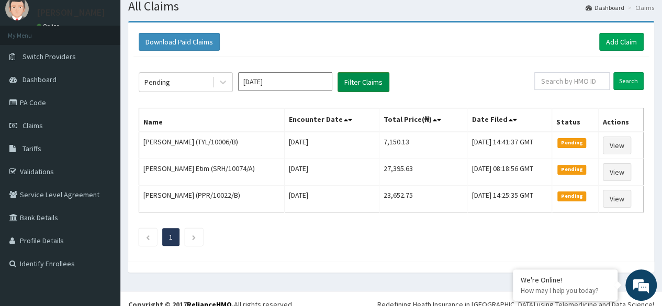
scroll to position [34, 0]
